Goal: Information Seeking & Learning: Learn about a topic

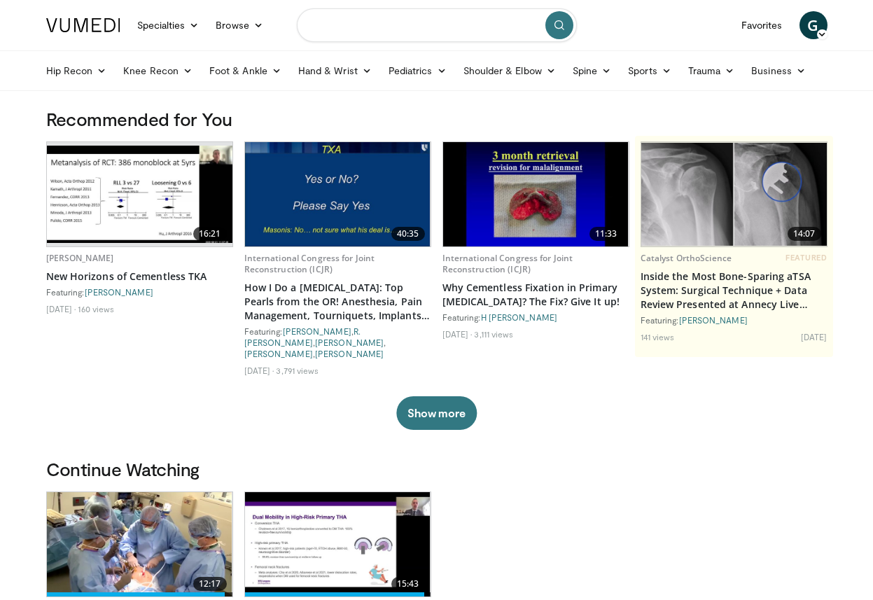
click at [368, 31] on input "Search topics, interventions" at bounding box center [437, 25] width 280 height 34
type input "******"
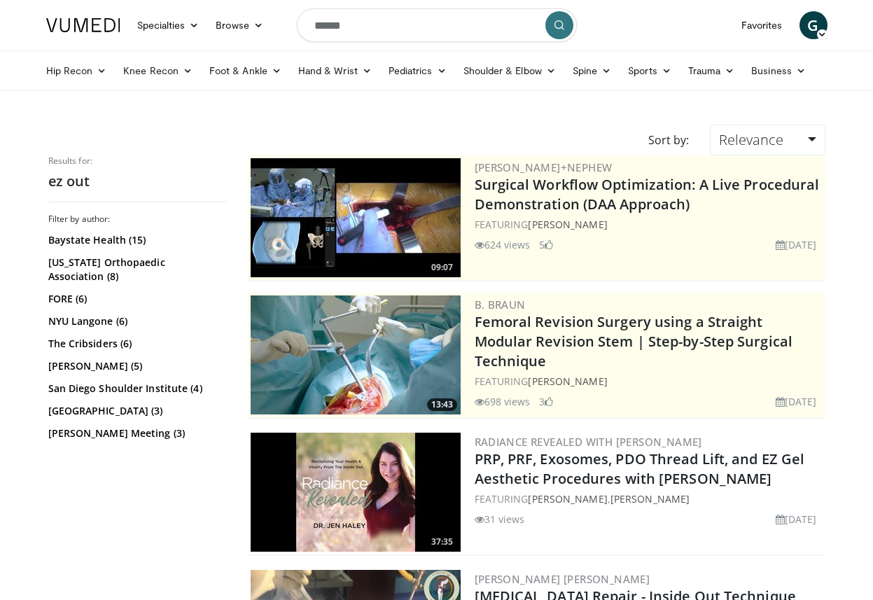
click at [314, 32] on input "******" at bounding box center [437, 25] width 280 height 34
type input "**********"
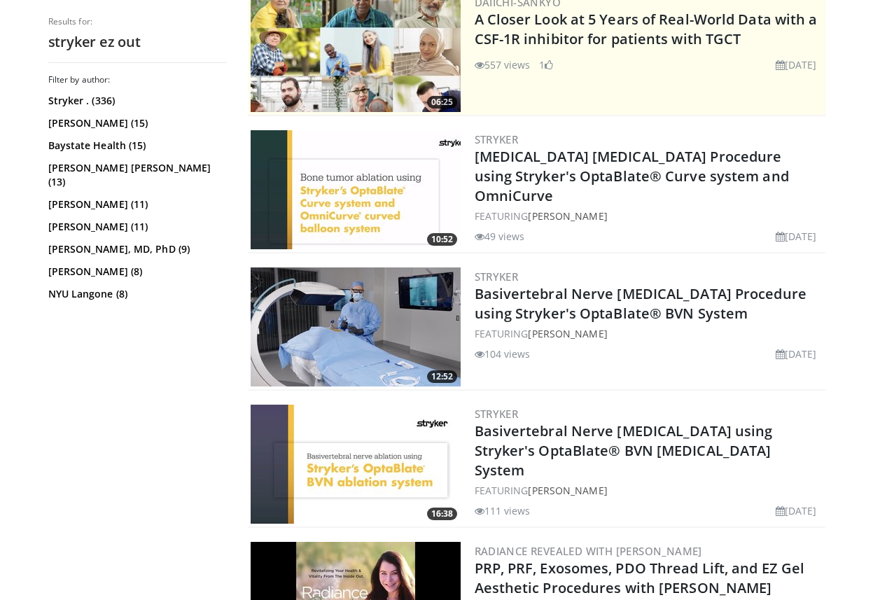
scroll to position [227, 0]
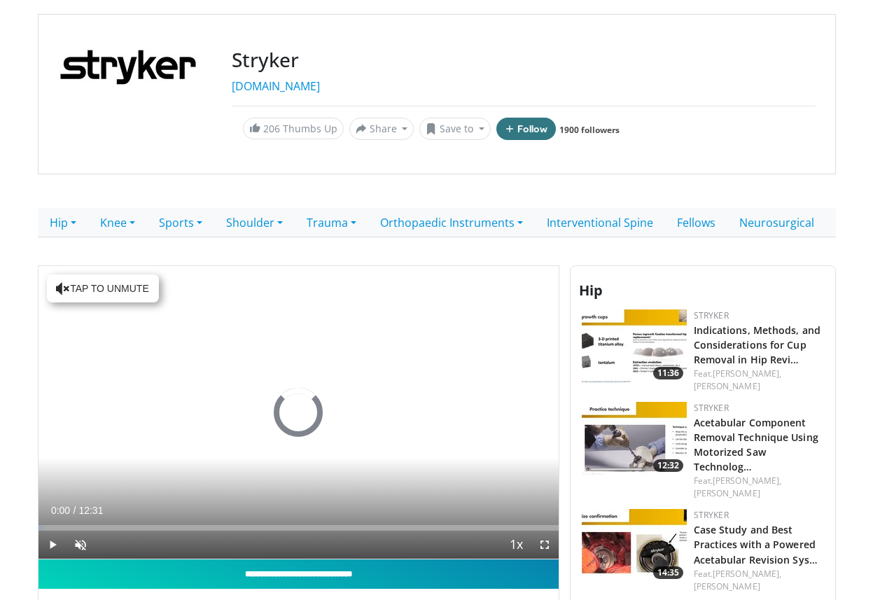
scroll to position [303, 0]
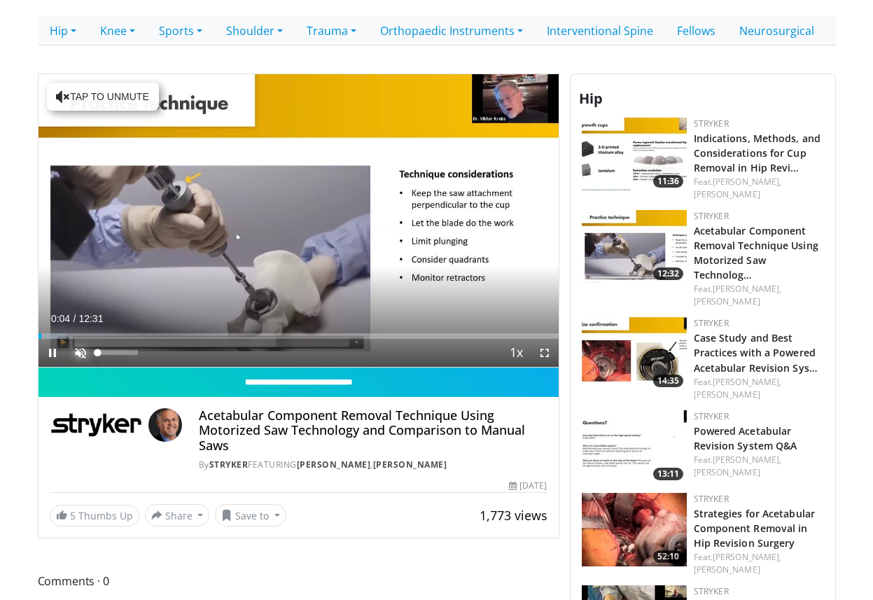
click at [78, 347] on span "Video Player" at bounding box center [81, 353] width 28 height 28
click at [541, 354] on span "Video Player" at bounding box center [545, 353] width 28 height 28
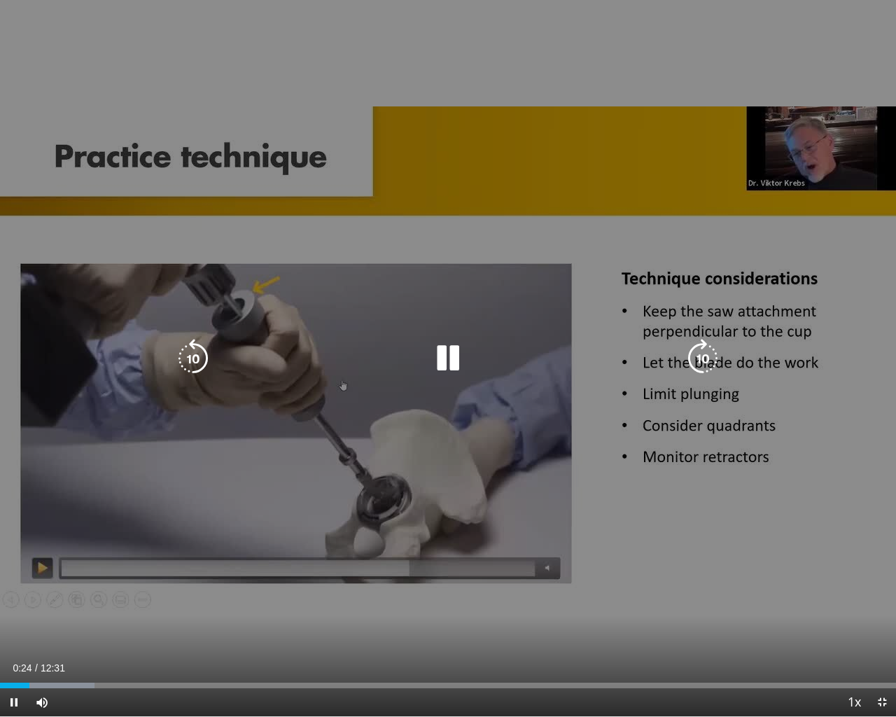
click at [437, 309] on div "10 seconds Tap to unmute" at bounding box center [448, 358] width 896 height 716
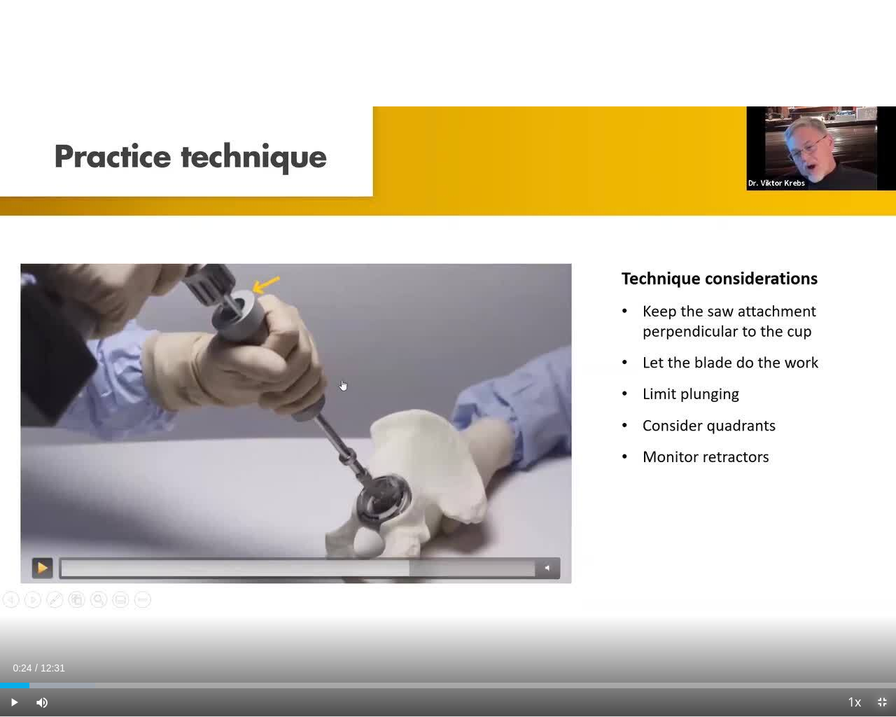
click at [873, 599] on span "Video Player" at bounding box center [882, 702] width 28 height 28
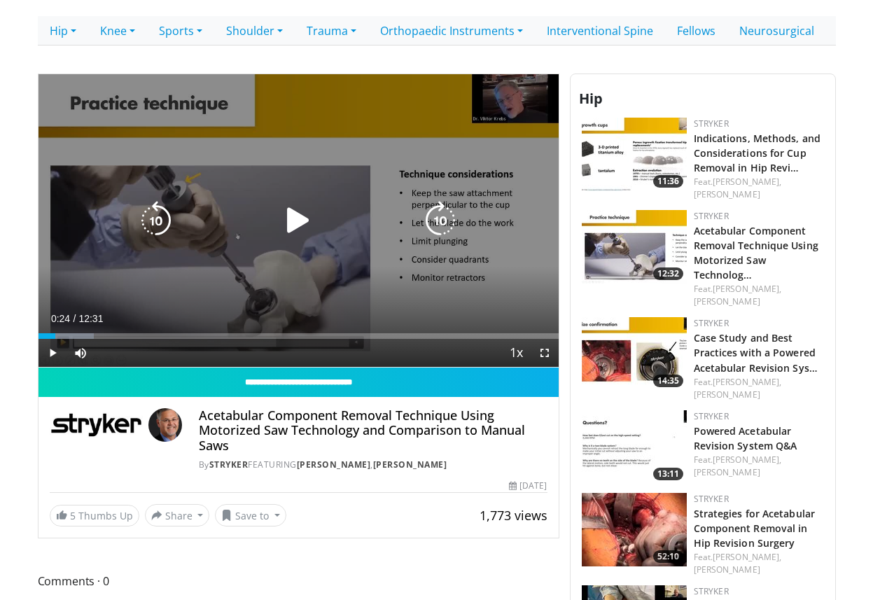
click at [293, 216] on icon "Video Player" at bounding box center [298, 220] width 39 height 39
click at [310, 224] on icon "Video Player" at bounding box center [298, 220] width 39 height 39
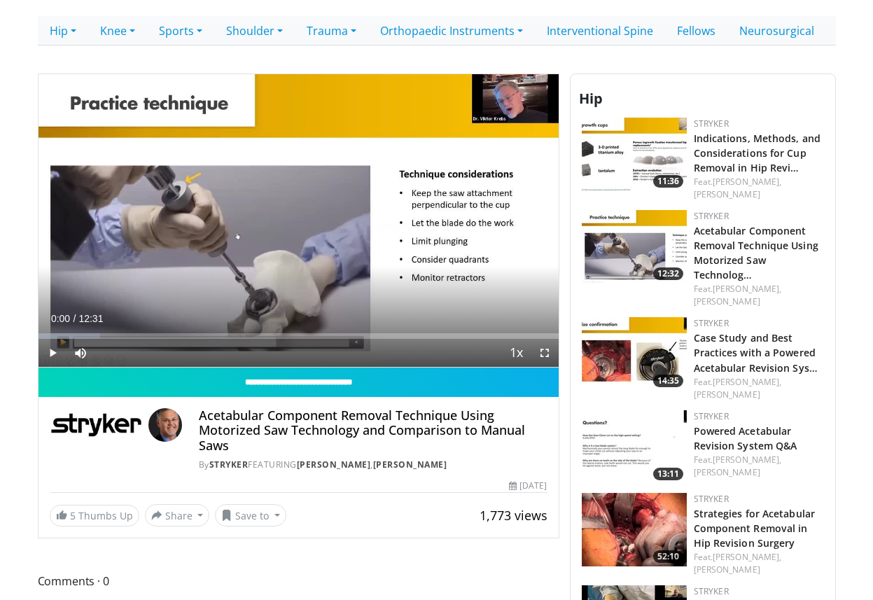
drag, startPoint x: 39, startPoint y: 337, endPoint x: 28, endPoint y: 335, distance: 10.6
click at [28, 335] on body "Specialties Adult & Family Medicine Allergy, Asthma, Immunology Anesthesiology …" at bounding box center [436, 426] width 873 height 1459
click at [51, 354] on span "Video Player" at bounding box center [53, 353] width 28 height 28
click at [548, 354] on span "Video Player" at bounding box center [545, 353] width 28 height 28
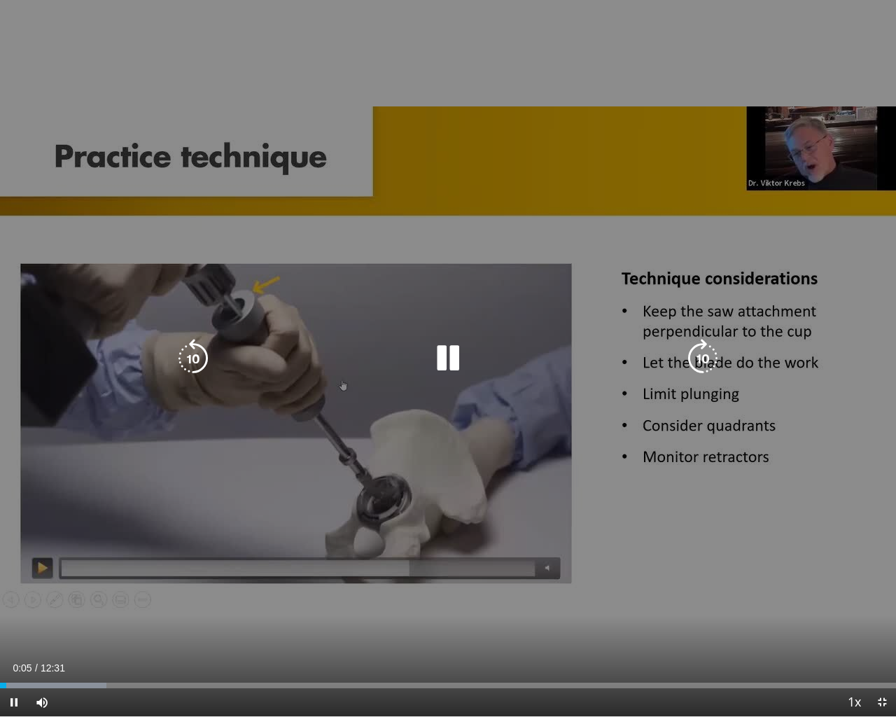
click at [479, 473] on div "10 seconds Tap to unmute" at bounding box center [448, 358] width 896 height 716
click at [506, 469] on div "10 seconds Tap to unmute" at bounding box center [448, 358] width 896 height 716
click at [391, 459] on div "10 seconds Tap to unmute" at bounding box center [448, 358] width 896 height 716
click at [517, 431] on div "10 seconds Tap to unmute" at bounding box center [448, 358] width 896 height 716
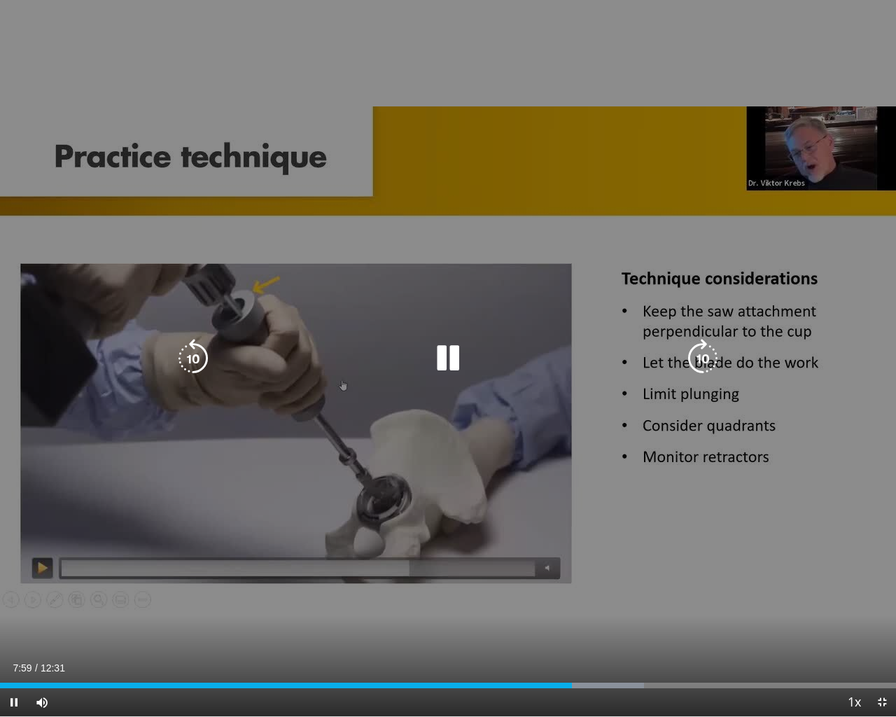
drag, startPoint x: 398, startPoint y: 249, endPoint x: 391, endPoint y: 248, distance: 7.1
click at [398, 250] on div "10 seconds Tap to unmute" at bounding box center [448, 358] width 896 height 716
click at [447, 352] on icon "Video Player" at bounding box center [448, 358] width 39 height 39
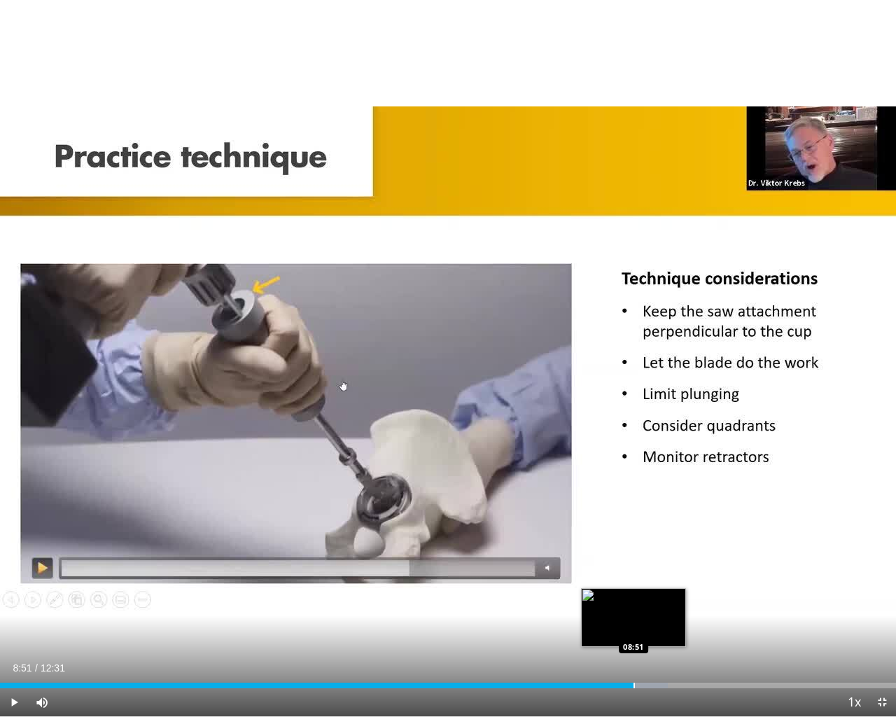
click at [634, 599] on div "Loaded : 74.56% 08:51 08:51" at bounding box center [448, 681] width 896 height 13
click at [665, 599] on div "Progress Bar" at bounding box center [639, 686] width 81 height 6
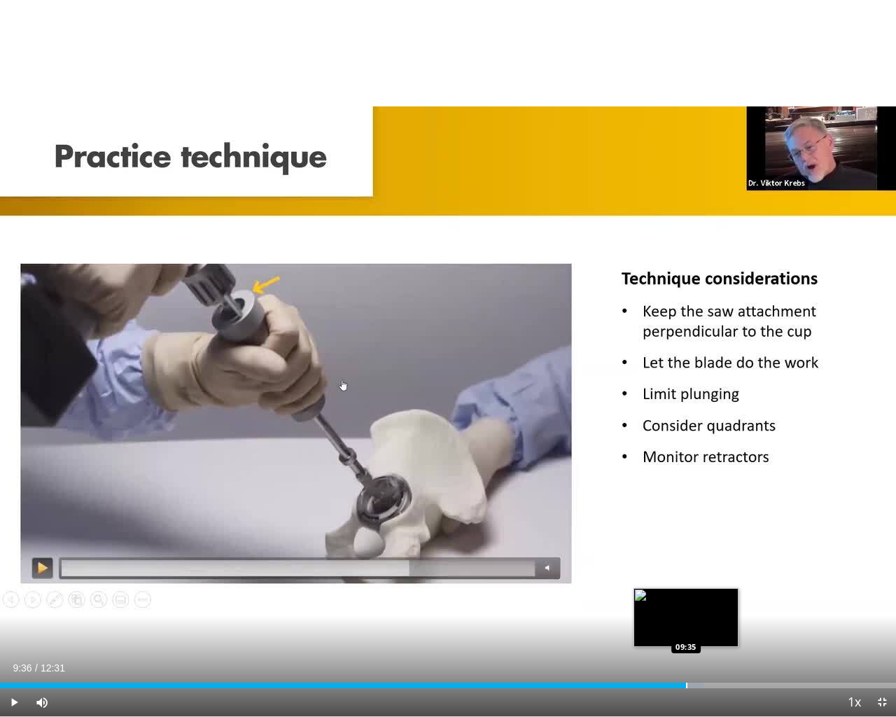
click at [688, 599] on div "Progress Bar" at bounding box center [678, 686] width 53 height 6
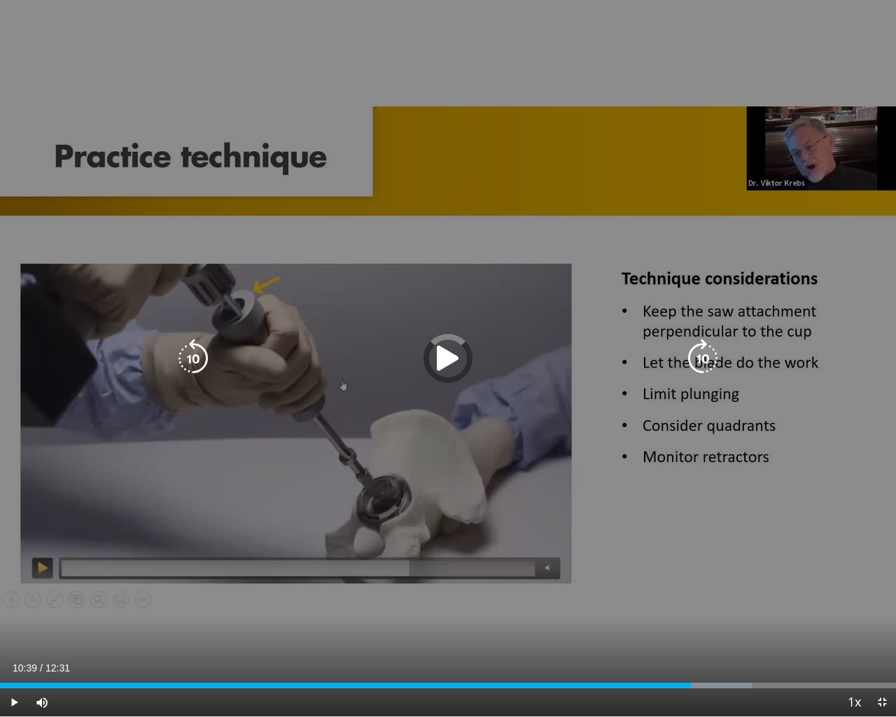
drag, startPoint x: 763, startPoint y: 679, endPoint x: 835, endPoint y: 681, distance: 72.9
click at [766, 599] on div "Loaded : 83.88% 09:39 10:37" at bounding box center [448, 681] width 896 height 13
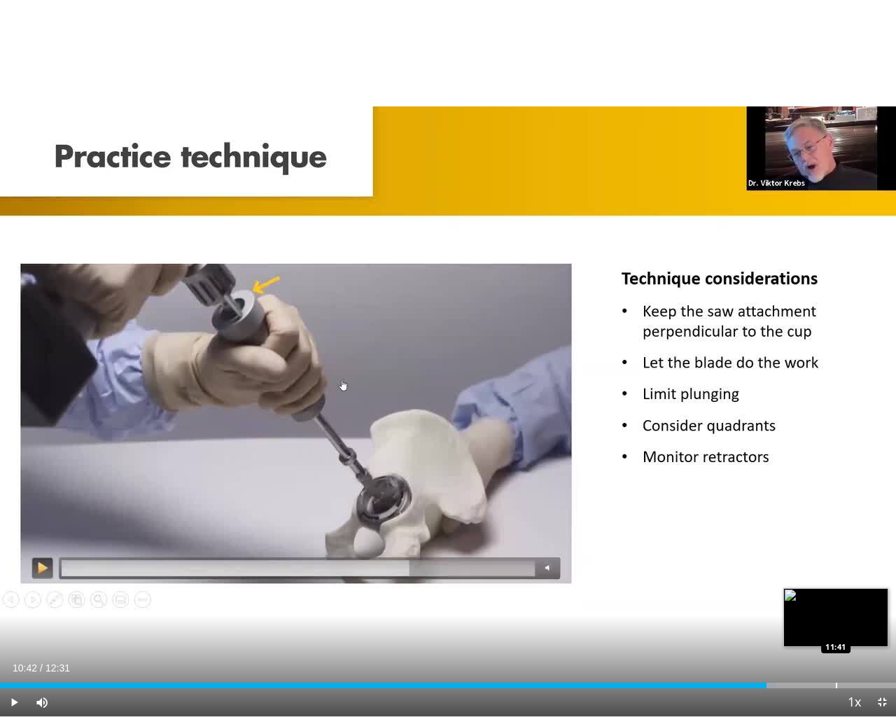
click at [835, 599] on div "Loaded : 86.54% 10:42 11:41" at bounding box center [448, 681] width 896 height 13
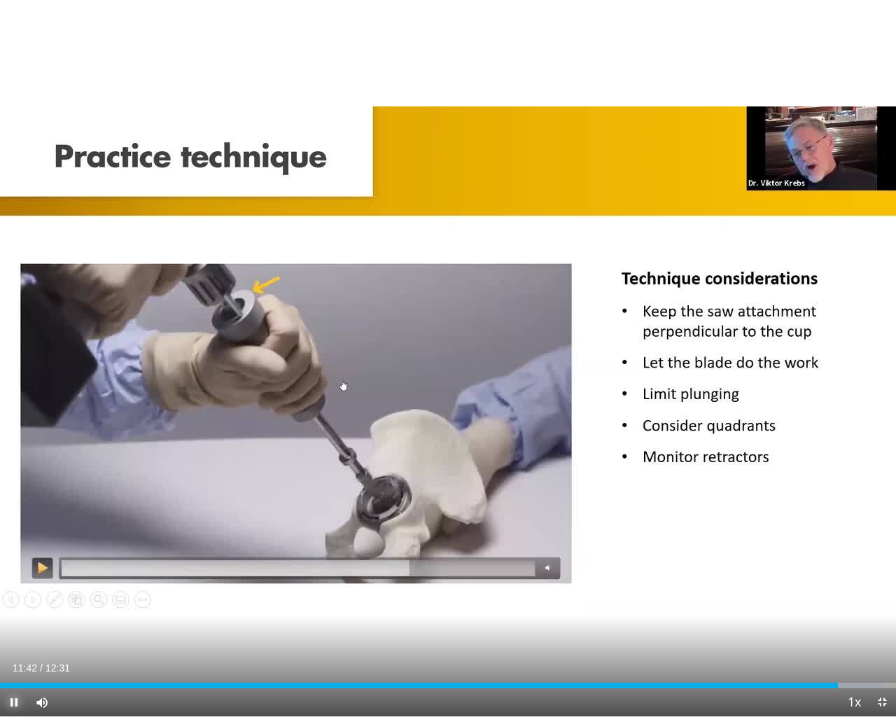
click at [14, 599] on span "Video Player" at bounding box center [14, 702] width 28 height 28
click at [873, 599] on span "Video Player" at bounding box center [882, 702] width 28 height 28
